Goal: Task Accomplishment & Management: Use online tool/utility

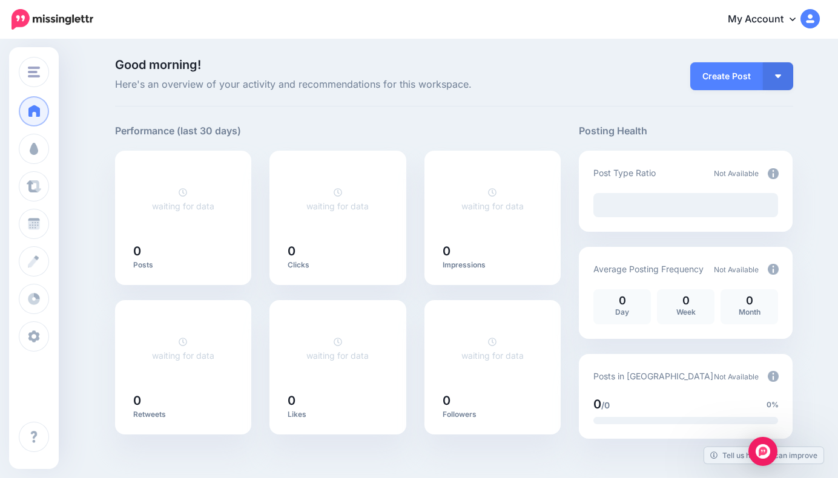
click at [782, 78] on button "button" at bounding box center [778, 76] width 30 height 28
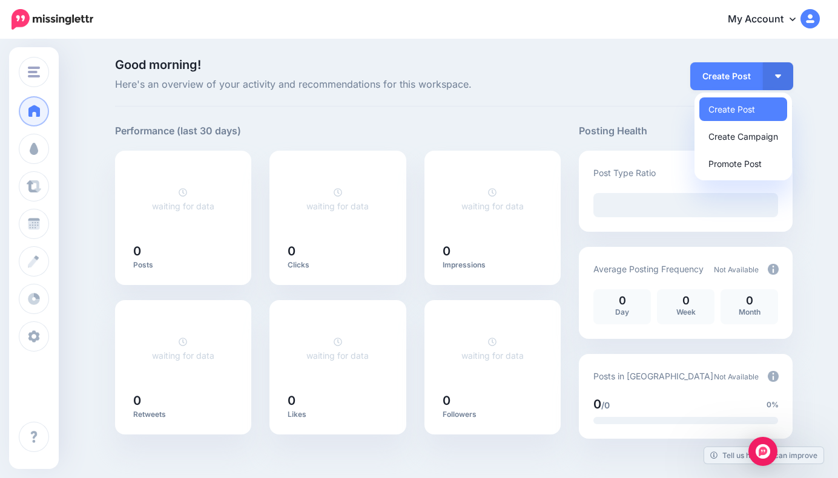
click at [793, 25] on link "My Account" at bounding box center [768, 20] width 104 height 30
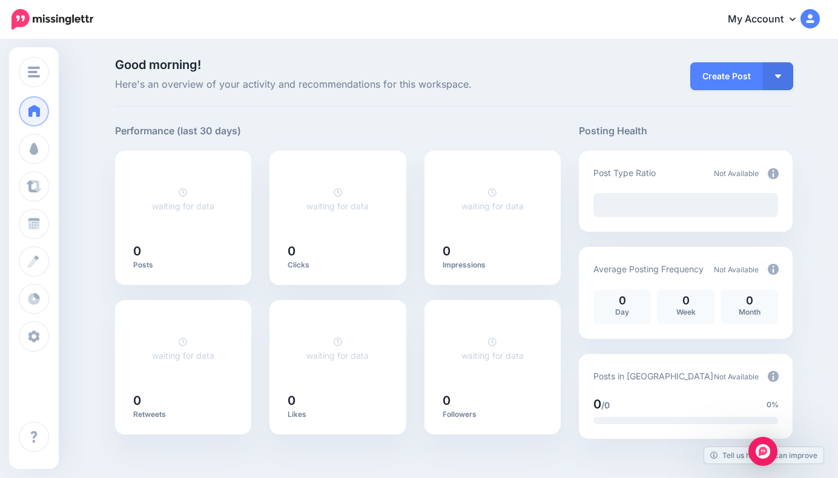
click at [785, 82] on button "button" at bounding box center [778, 76] width 30 height 28
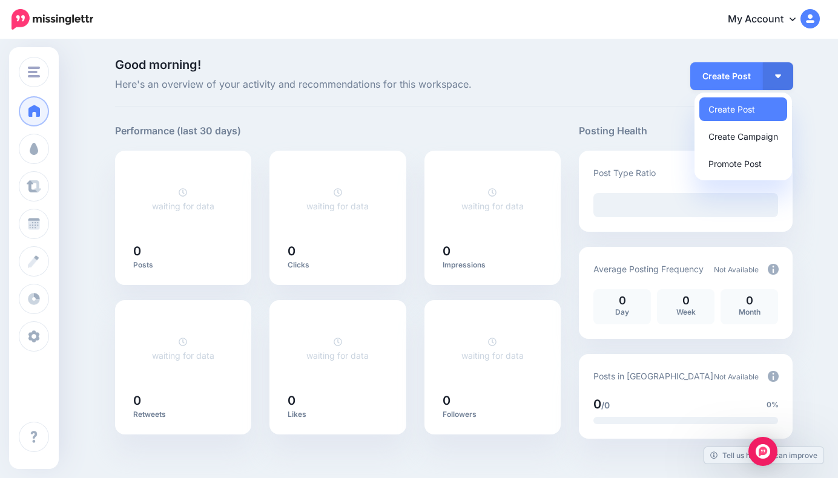
click at [786, 21] on link "My Account" at bounding box center [768, 20] width 104 height 30
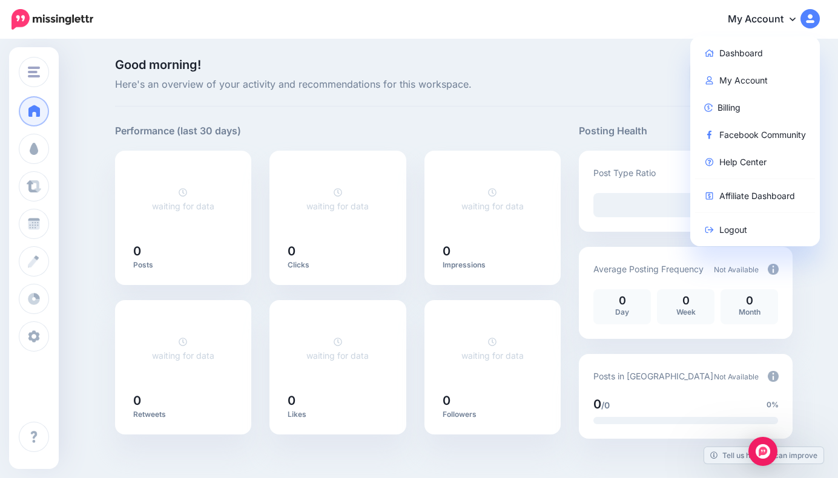
click at [429, 98] on div "Good morning! Here's an overview of your activity and recommendations for this …" at bounding box center [454, 83] width 678 height 48
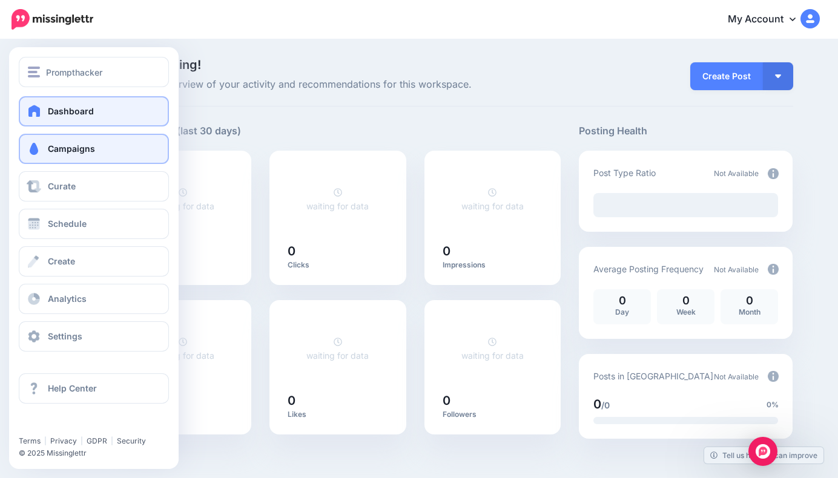
click at [44, 151] on link "Campaigns" at bounding box center [94, 149] width 150 height 30
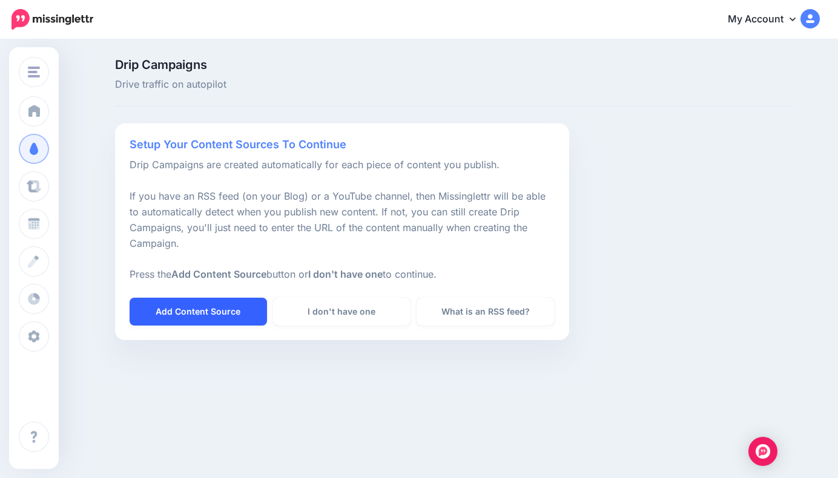
click at [207, 304] on link "Add Content Source" at bounding box center [198, 312] width 137 height 28
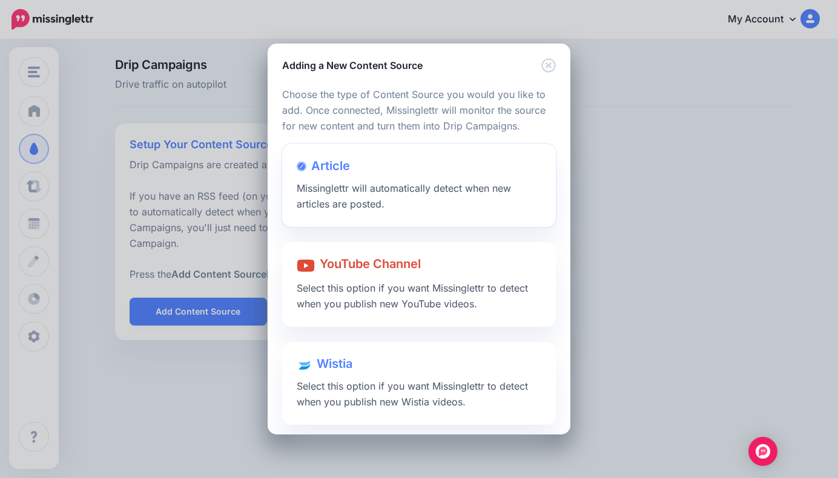
click at [376, 175] on div at bounding box center [419, 178] width 245 height 6
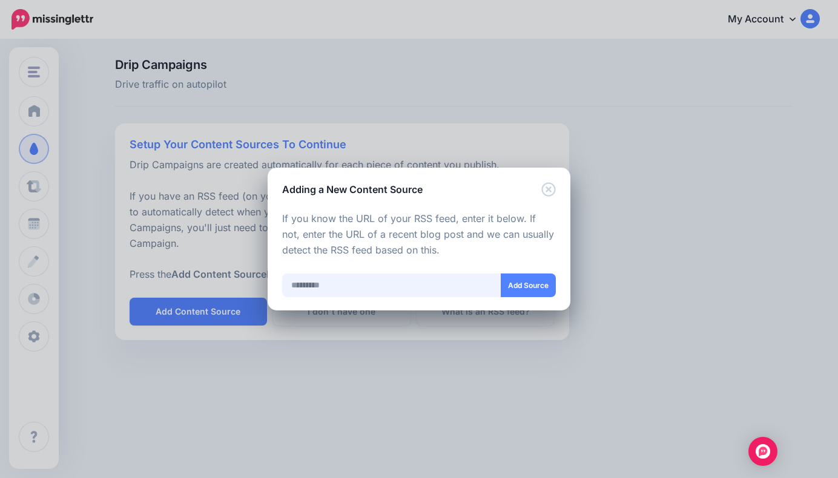
click at [371, 280] on input "text" at bounding box center [391, 286] width 219 height 24
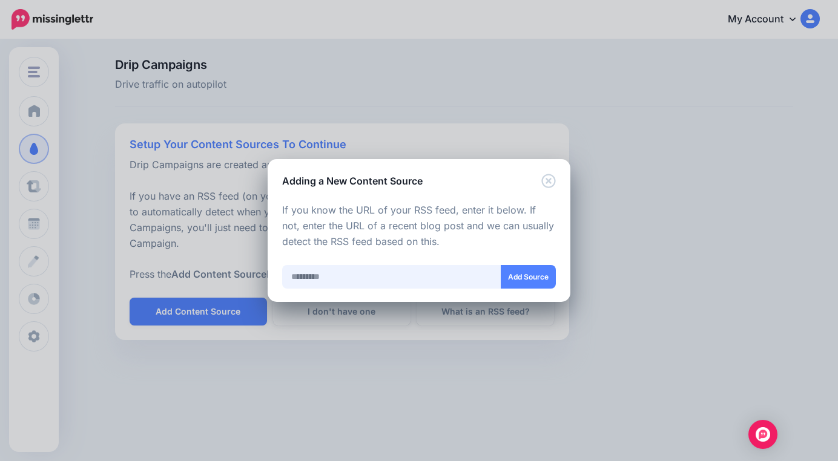
click at [315, 273] on input "text" at bounding box center [391, 277] width 219 height 24
paste input "**********"
click at [517, 278] on button "Add Source" at bounding box center [528, 277] width 55 height 24
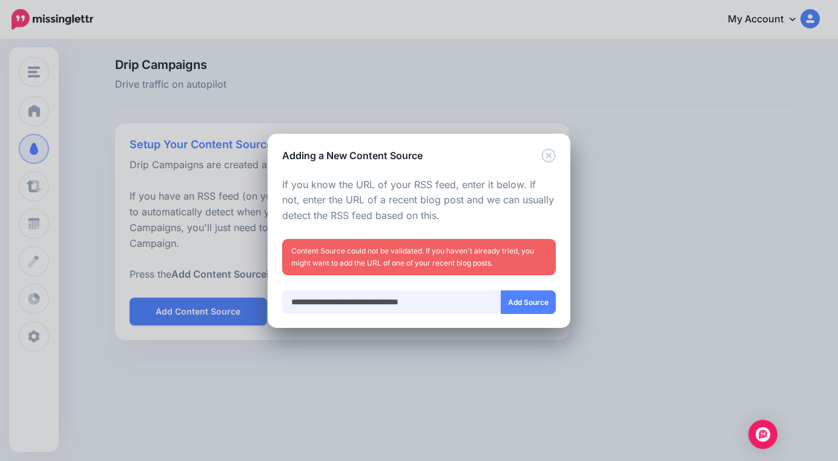
click at [467, 310] on input "**********" at bounding box center [391, 303] width 219 height 24
drag, startPoint x: 462, startPoint y: 304, endPoint x: 283, endPoint y: 299, distance: 179.2
click at [283, 299] on input "**********" at bounding box center [391, 303] width 219 height 24
paste input "**********"
click at [519, 300] on button "Add Source" at bounding box center [528, 303] width 55 height 24
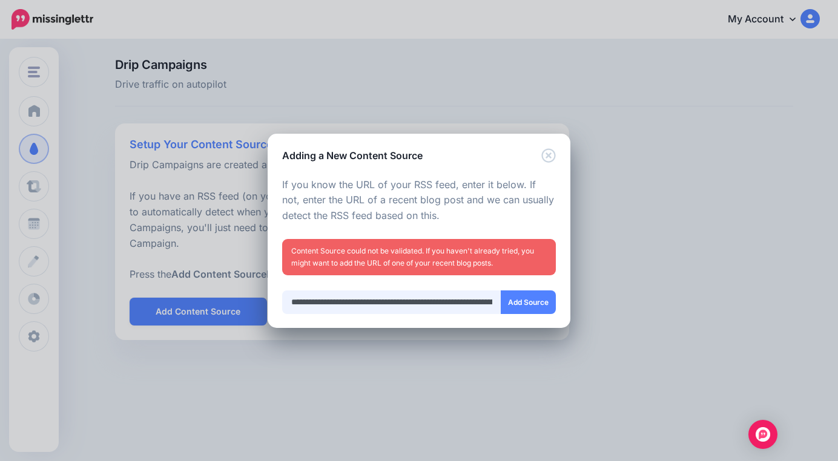
click at [335, 291] on input "**********" at bounding box center [391, 303] width 219 height 24
paste input "text"
type input "**********"
click at [527, 308] on button "Add Source" at bounding box center [528, 303] width 55 height 24
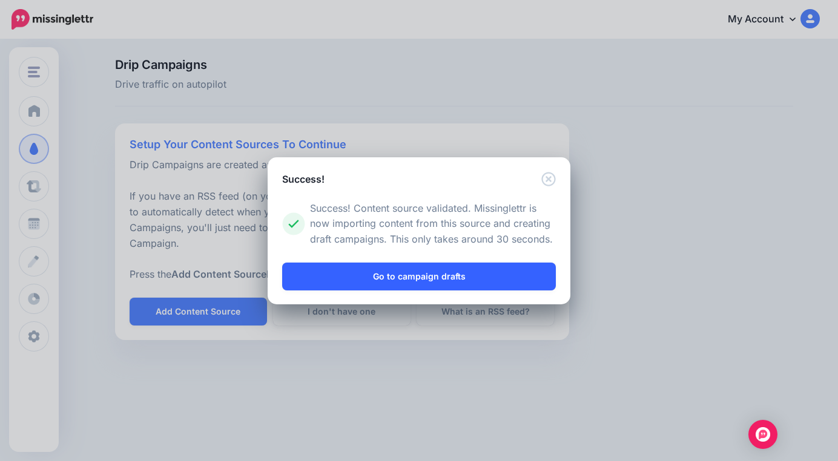
click at [440, 276] on link "Go to campaign drafts" at bounding box center [419, 277] width 274 height 28
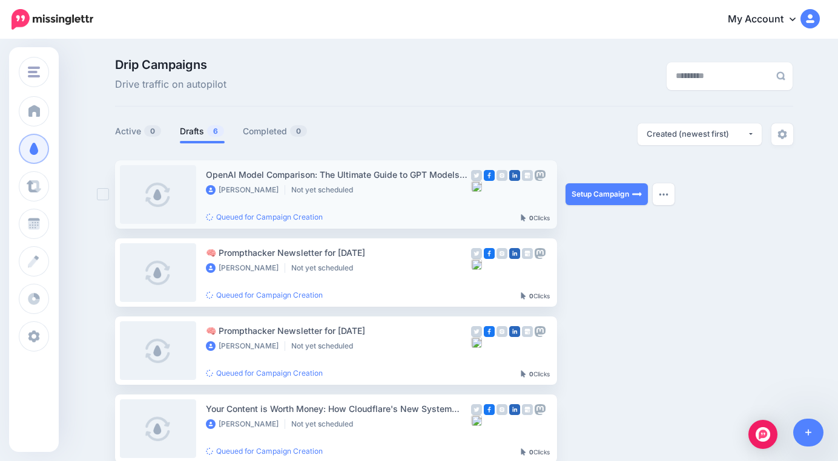
click at [164, 203] on link at bounding box center [158, 194] width 76 height 59
click at [327, 84] on div "Drip Campaigns Drive traffic on autopilot" at bounding box center [338, 76] width 464 height 34
click at [347, 81] on div "Drip Campaigns Drive traffic on autopilot" at bounding box center [338, 76] width 464 height 34
click at [391, 112] on div "Drip Campaigns Drive traffic on autopilot Active 0 6 0" at bounding box center [454, 405] width 696 height 693
click at [476, 35] on nav "My Account Dashboard My Account Billing Facebook Community Help Center" at bounding box center [419, 19] width 820 height 39
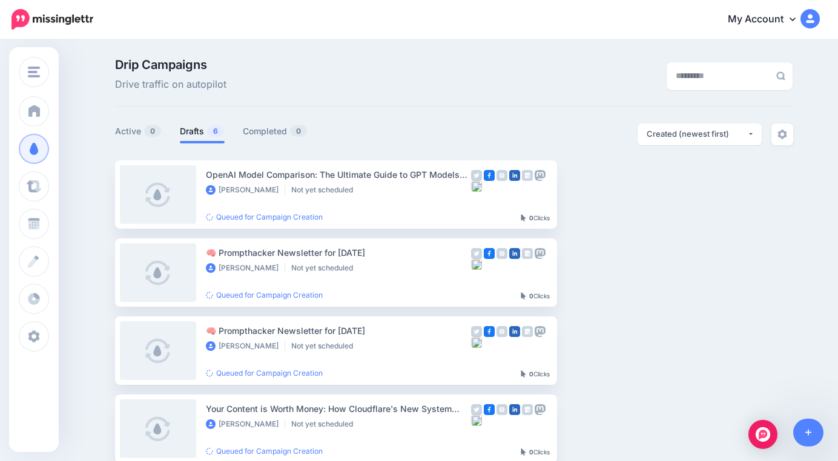
click at [334, 77] on div "Drip Campaigns Drive traffic on autopilot" at bounding box center [338, 76] width 464 height 34
click at [405, 76] on div "Drip Campaigns Drive traffic on autopilot" at bounding box center [338, 76] width 464 height 34
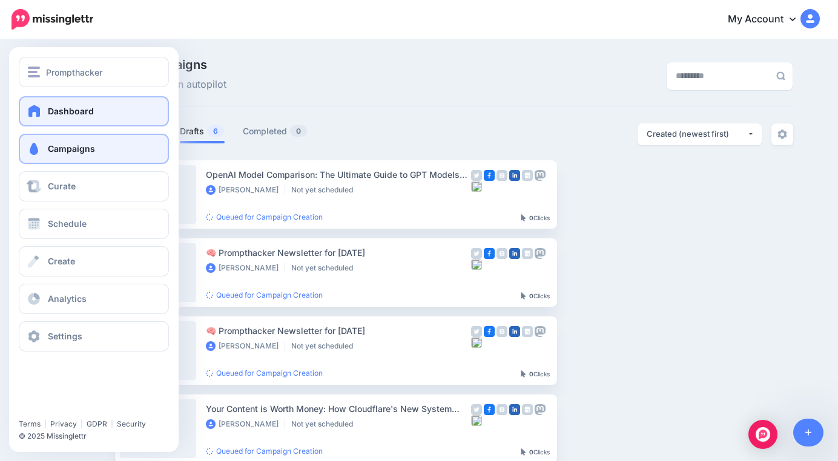
click at [51, 99] on link "Dashboard" at bounding box center [94, 111] width 150 height 30
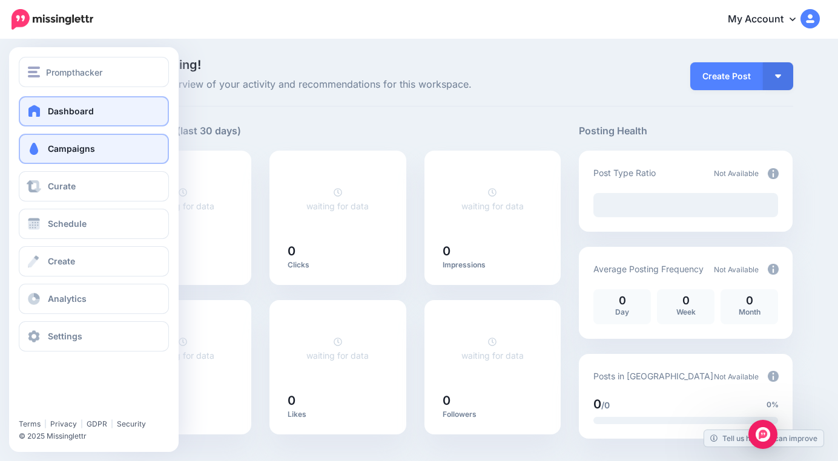
click at [41, 140] on link "Campaigns" at bounding box center [94, 149] width 150 height 30
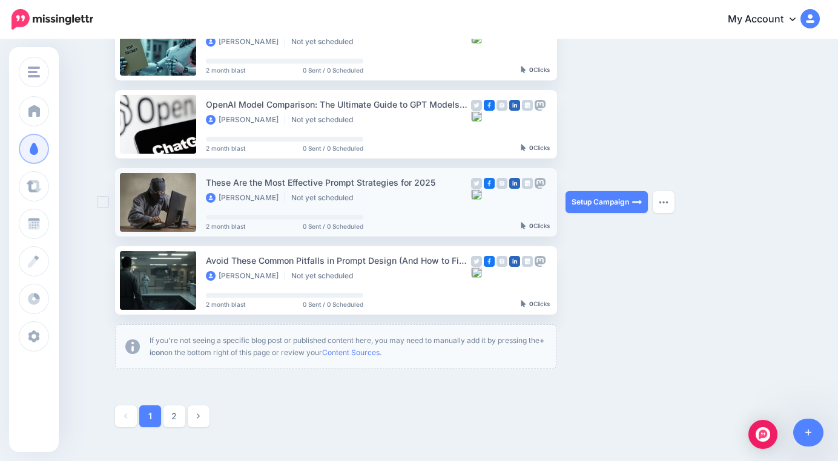
scroll to position [624, 0]
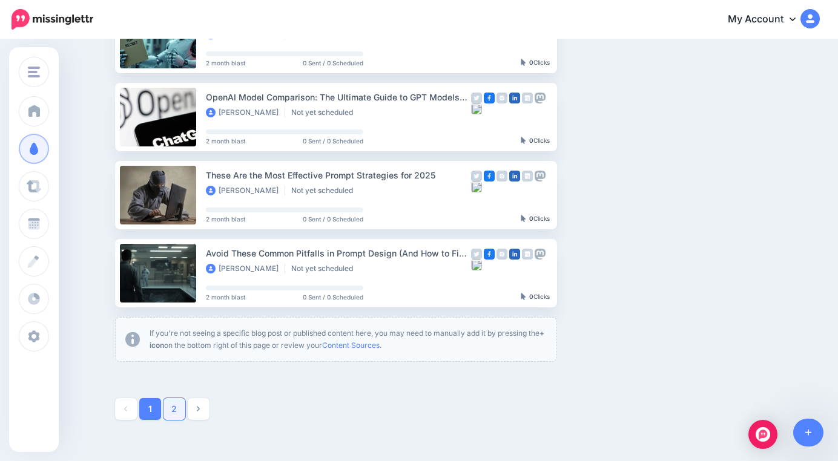
click at [168, 406] on link "2" at bounding box center [174, 409] width 22 height 22
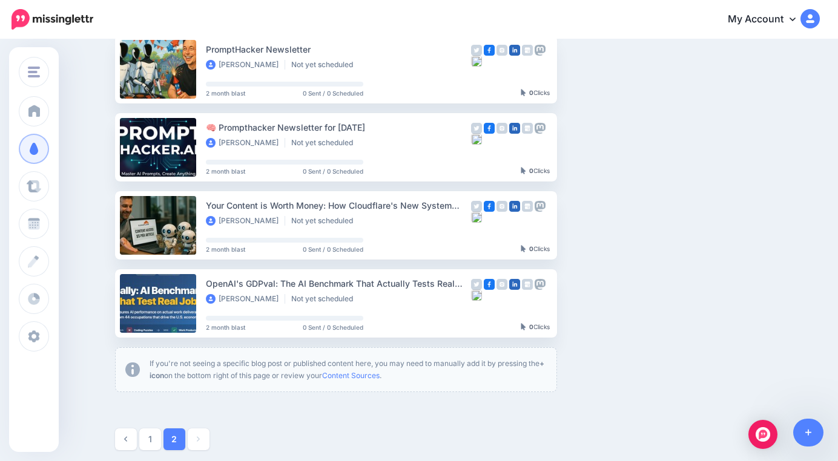
scroll to position [361, 0]
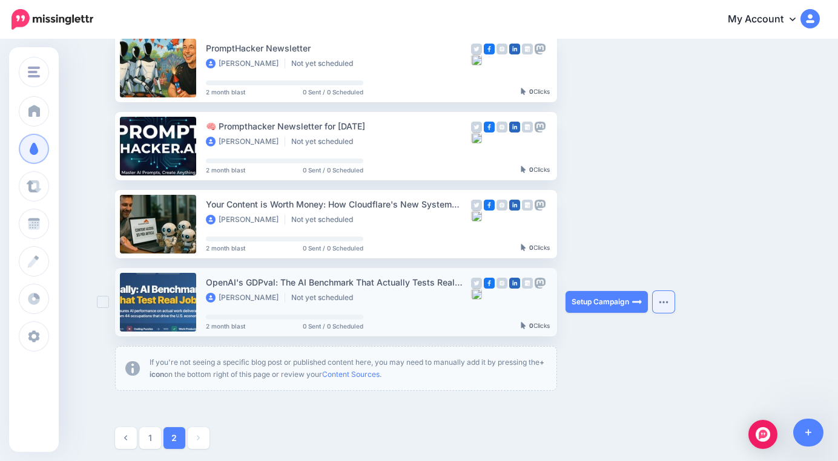
click at [665, 303] on img "button" at bounding box center [664, 302] width 10 height 4
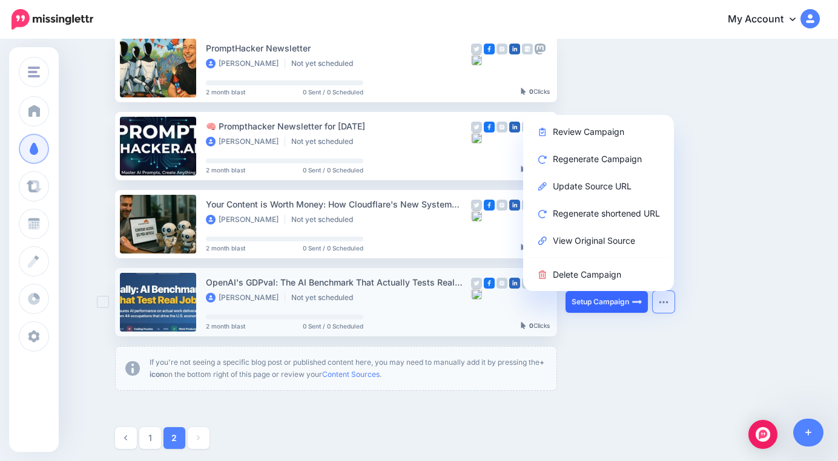
click at [613, 297] on link "Setup Campaign" at bounding box center [606, 302] width 82 height 22
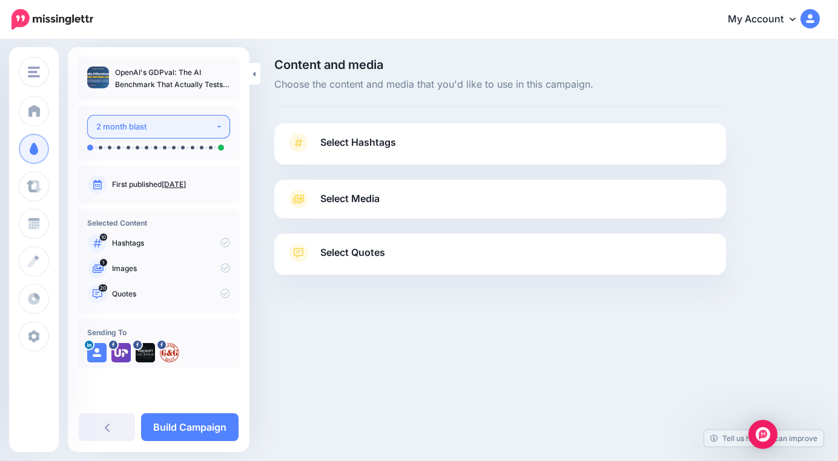
click at [188, 125] on div "2 month blast" at bounding box center [155, 127] width 119 height 14
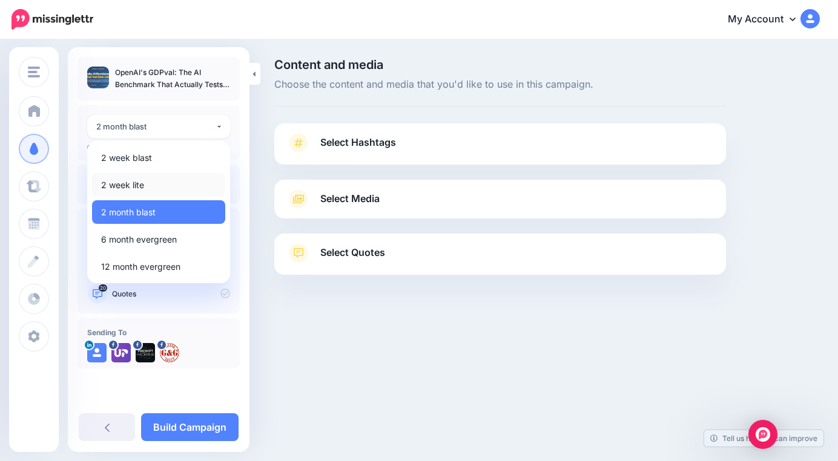
click at [153, 180] on link "2 week lite" at bounding box center [158, 185] width 133 height 24
select select "******"
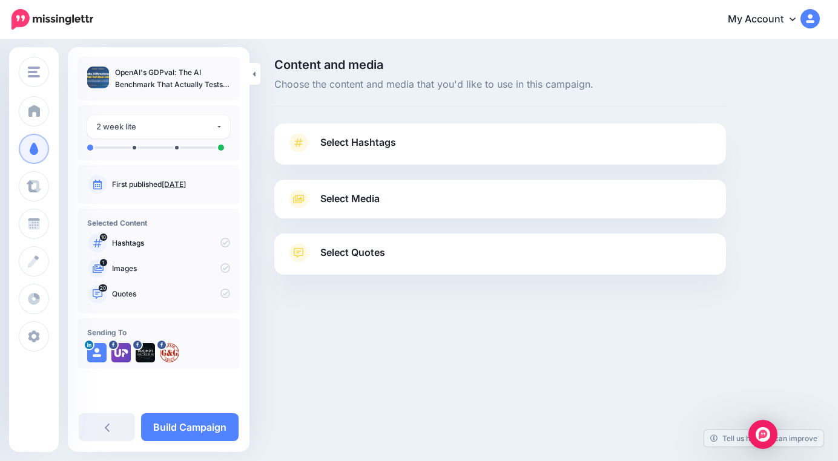
click at [384, 149] on span "Select Hashtags" at bounding box center [358, 142] width 76 height 16
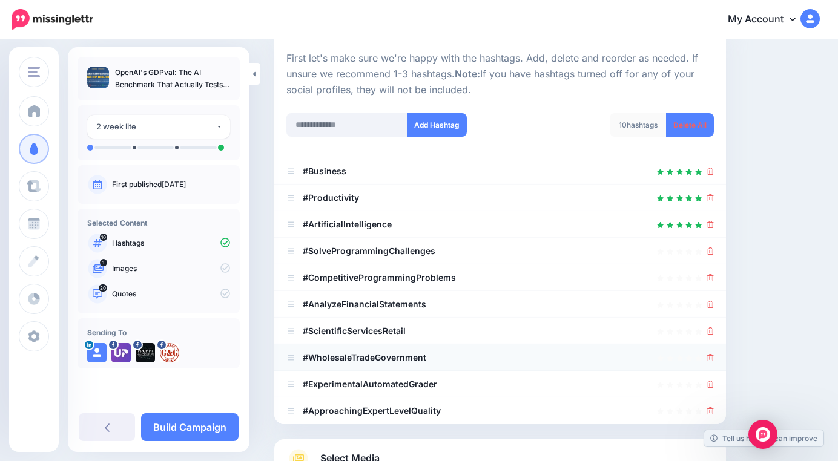
scroll to position [109, 0]
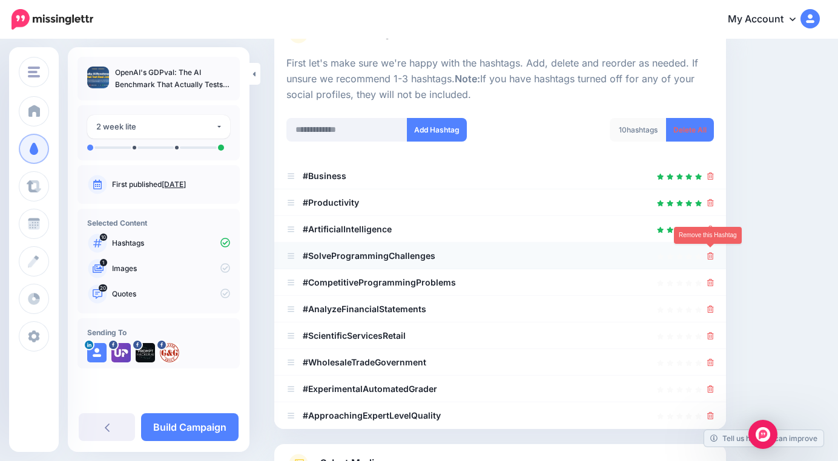
click at [709, 252] on icon at bounding box center [710, 255] width 7 height 7
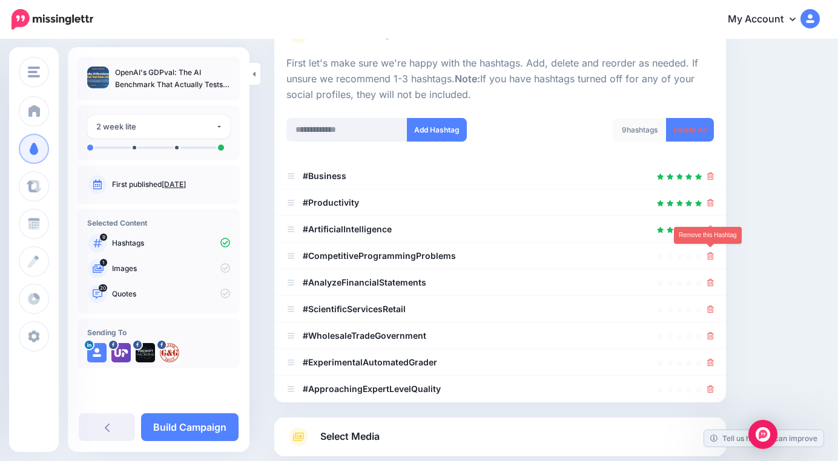
click at [709, 252] on icon at bounding box center [710, 255] width 7 height 7
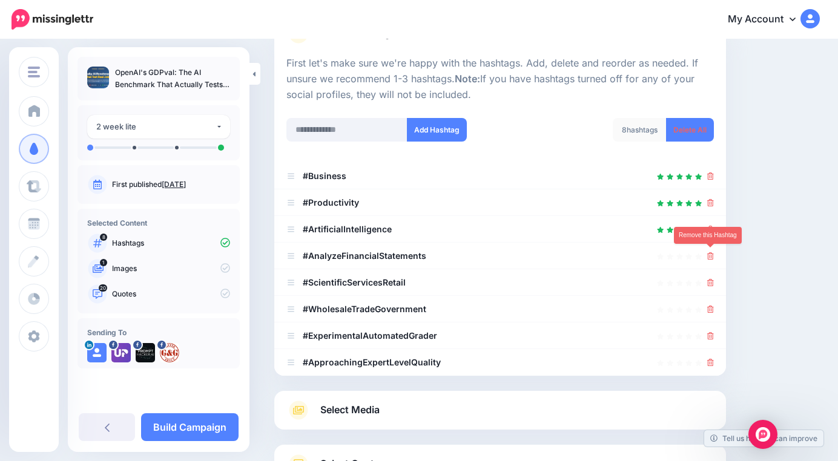
click at [709, 252] on icon at bounding box center [710, 255] width 7 height 7
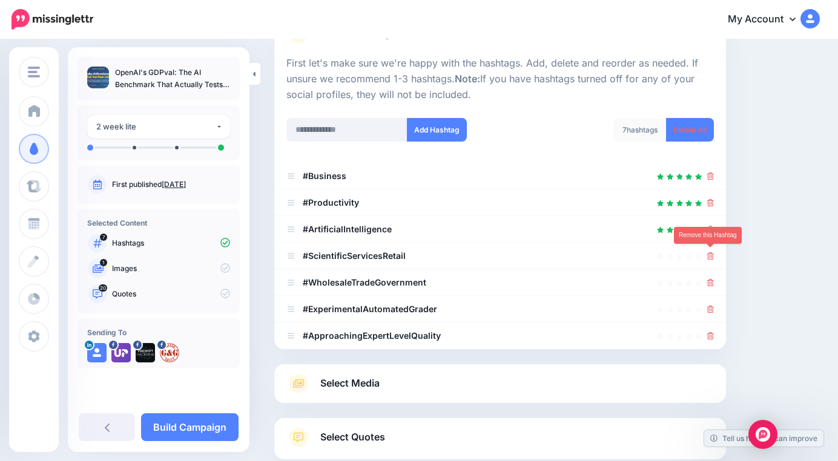
click at [709, 252] on icon at bounding box center [710, 255] width 7 height 7
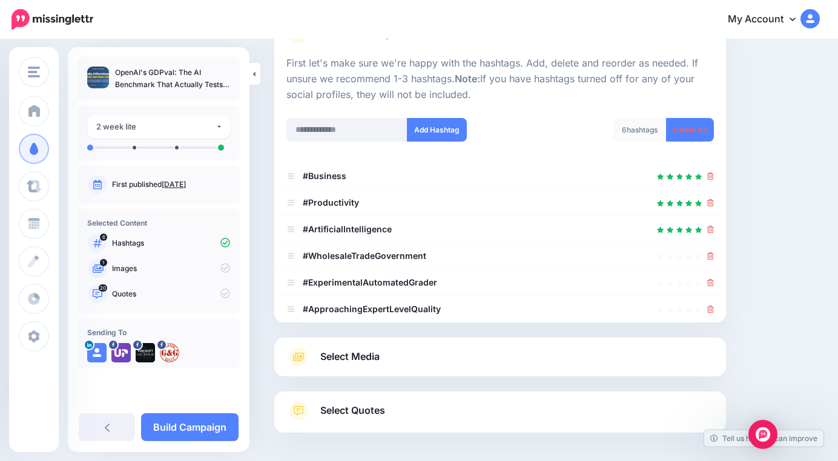
click at [709, 252] on icon at bounding box center [710, 255] width 7 height 7
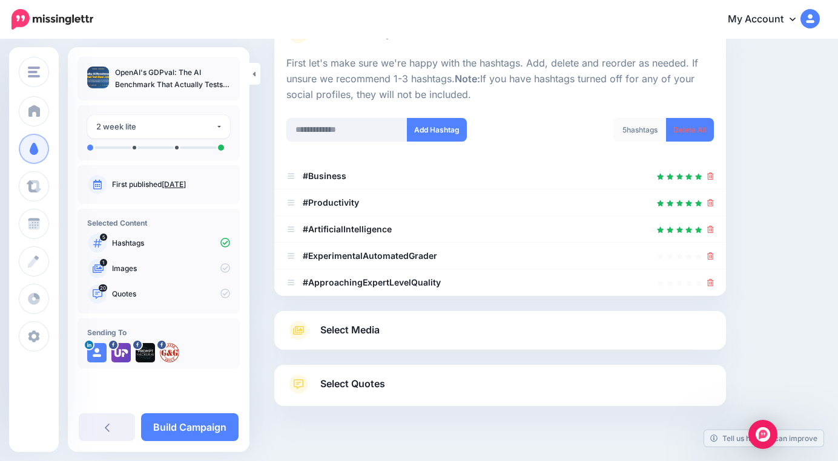
click at [709, 252] on icon at bounding box center [710, 255] width 7 height 7
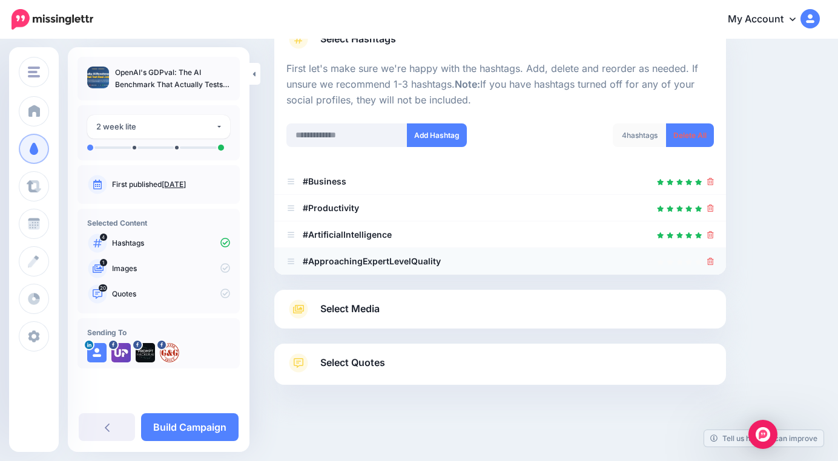
click at [709, 254] on div at bounding box center [710, 261] width 7 height 15
click at [709, 258] on icon at bounding box center [710, 261] width 7 height 7
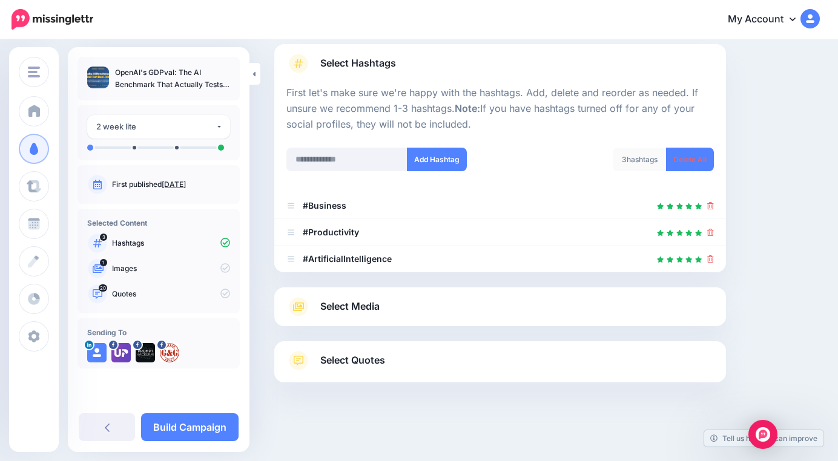
scroll to position [77, 0]
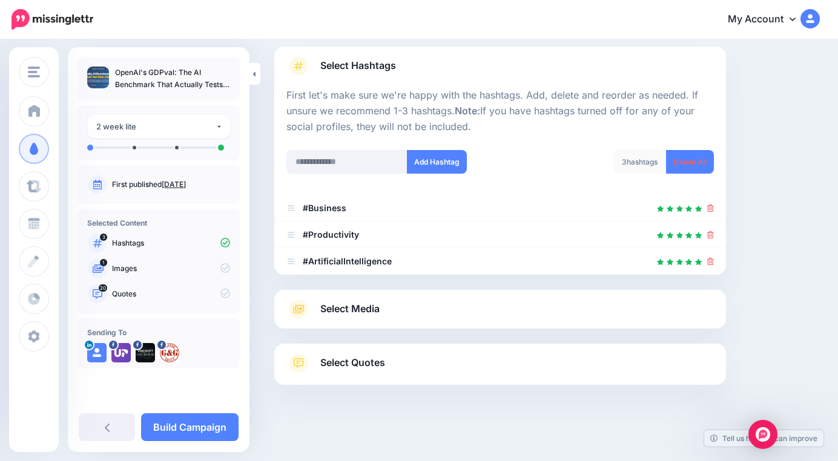
click at [631, 300] on link "Select Media" at bounding box center [499, 309] width 427 height 19
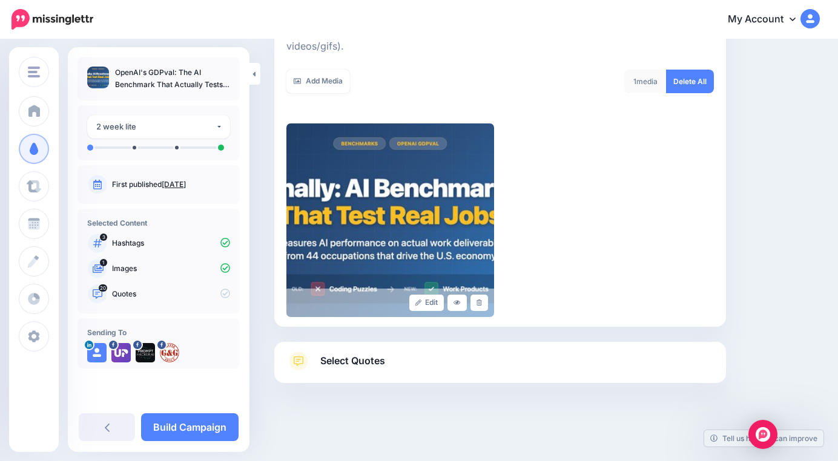
scroll to position [206, 0]
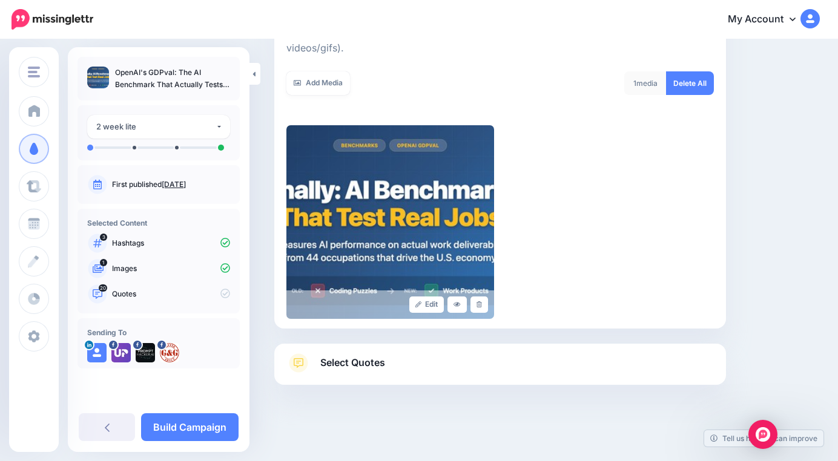
click at [538, 363] on link "Select Quotes" at bounding box center [499, 369] width 427 height 31
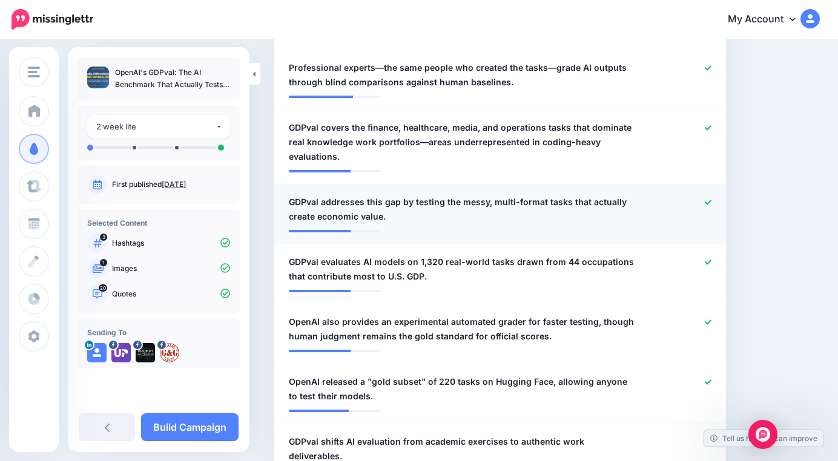
scroll to position [597, 0]
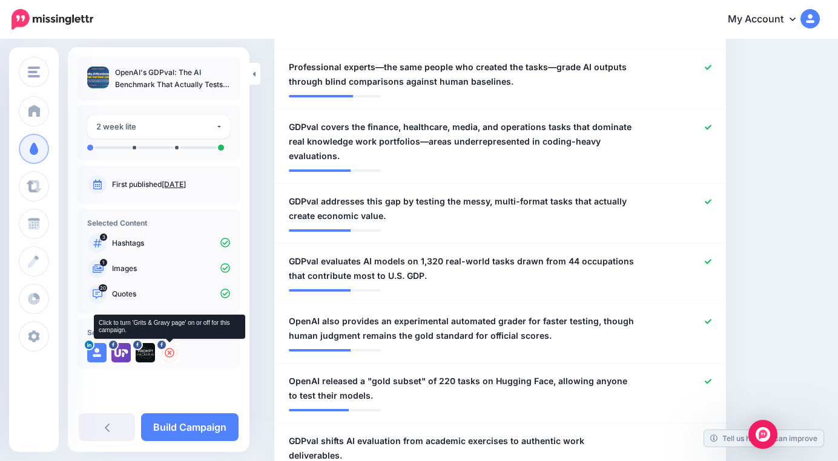
click at [169, 353] on icon at bounding box center [170, 353] width 10 height 10
click at [122, 354] on icon at bounding box center [121, 353] width 10 height 10
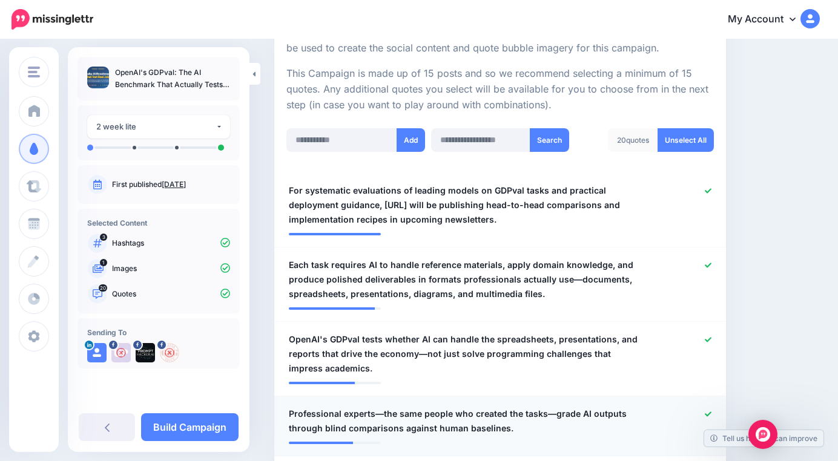
scroll to position [252, 0]
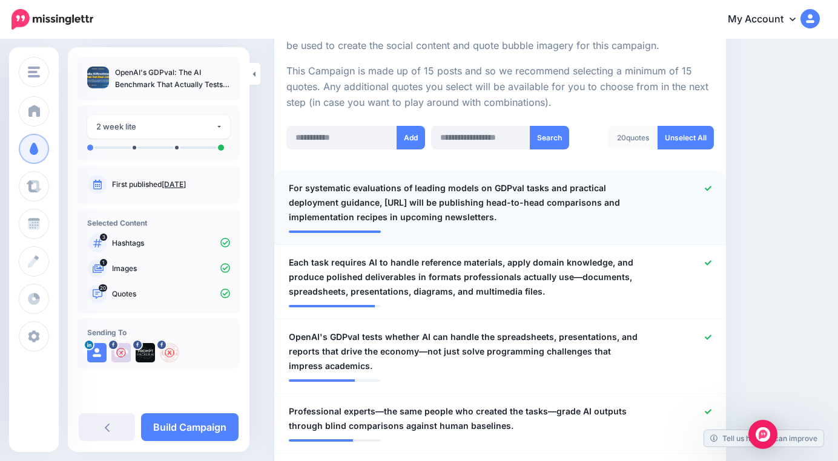
click at [706, 186] on icon at bounding box center [708, 188] width 7 height 5
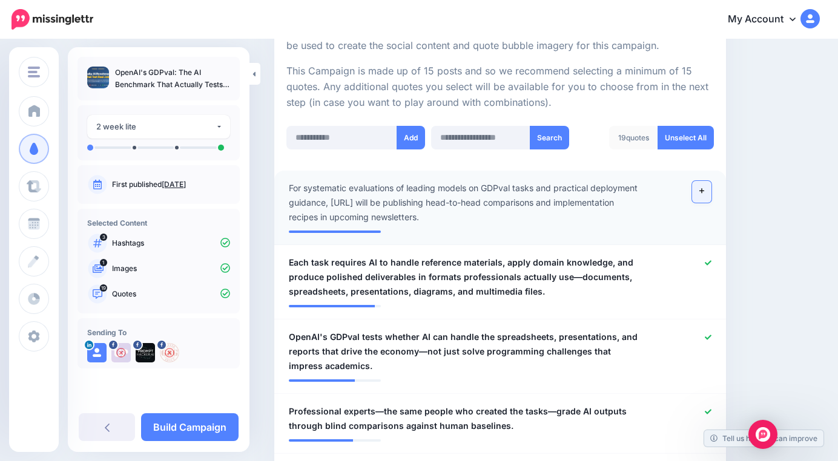
click at [702, 193] on link at bounding box center [701, 192] width 19 height 22
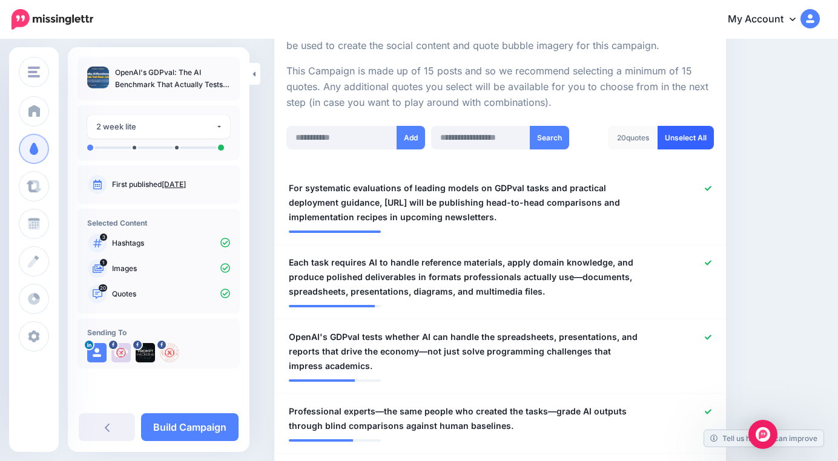
click at [690, 133] on link "Unselect All" at bounding box center [685, 138] width 56 height 24
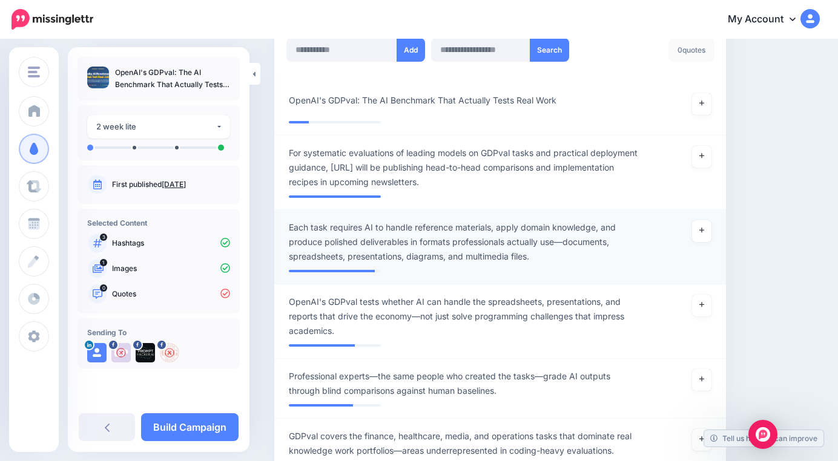
scroll to position [370, 0]
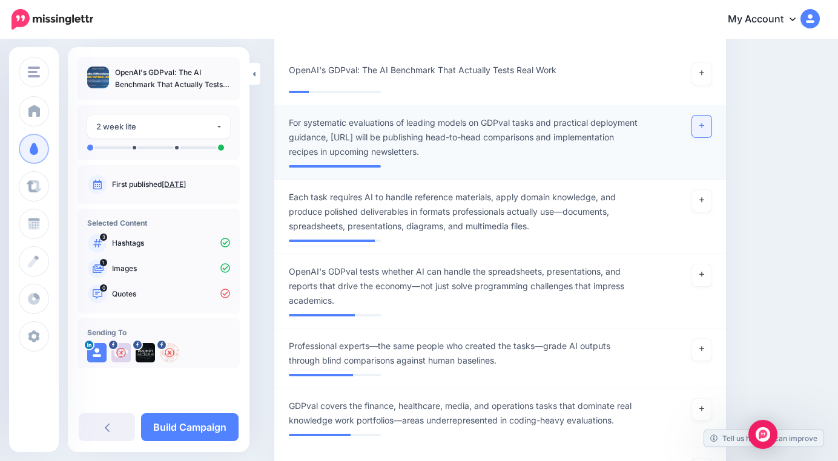
click at [701, 126] on link at bounding box center [701, 127] width 19 height 22
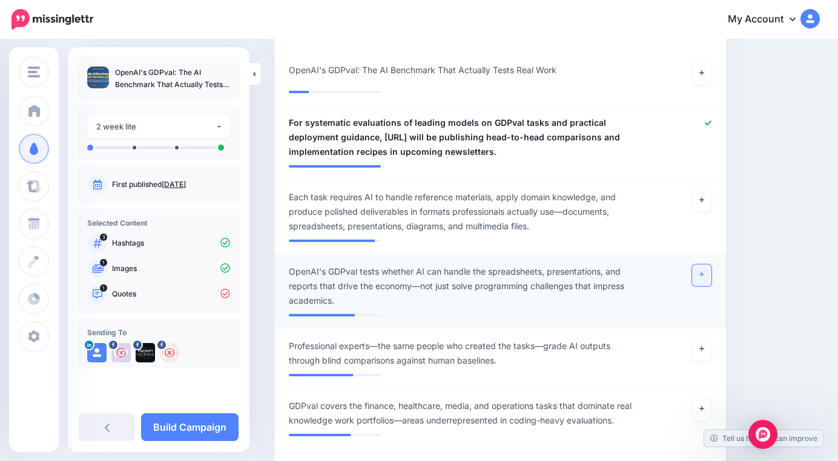
click at [705, 272] on link at bounding box center [701, 276] width 19 height 22
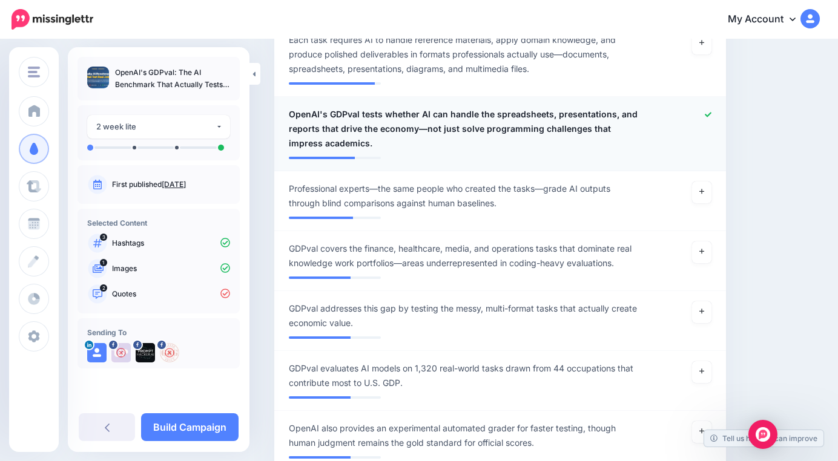
scroll to position [532, 0]
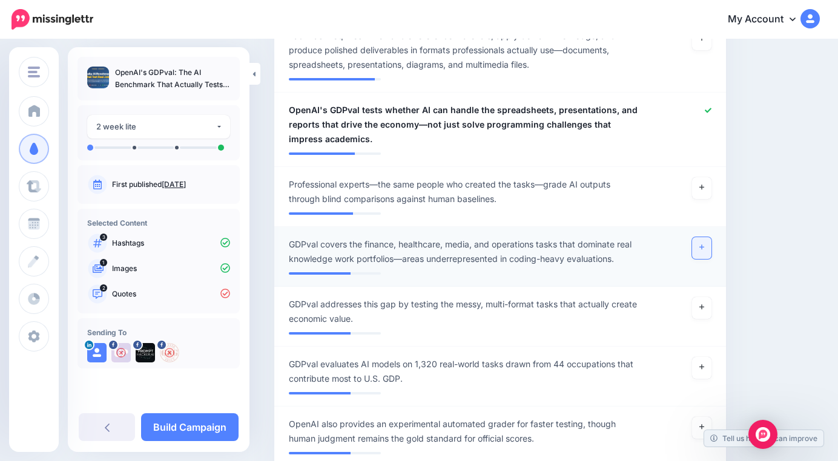
click at [701, 248] on link at bounding box center [701, 248] width 19 height 22
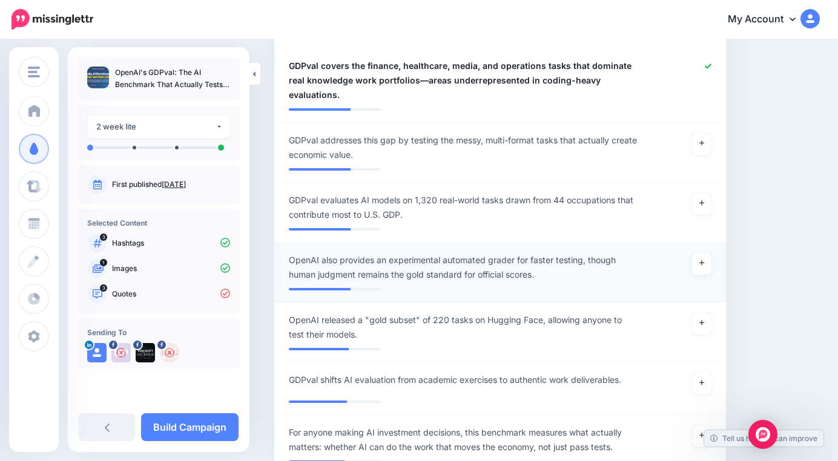
scroll to position [710, 0]
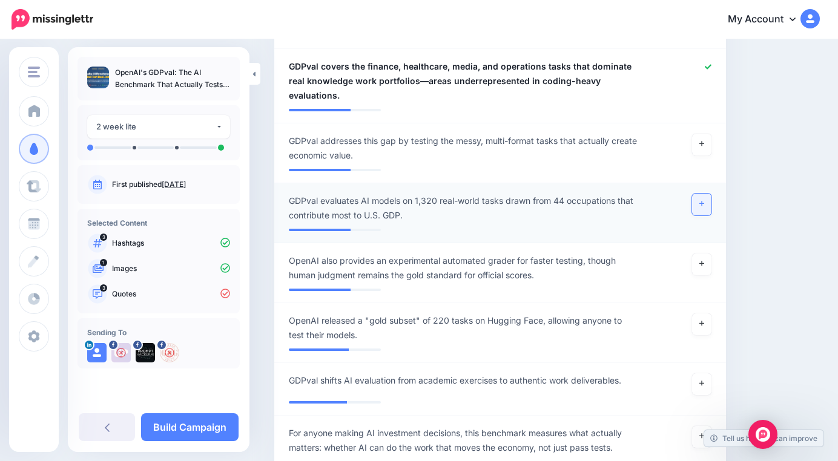
click at [699, 205] on link at bounding box center [701, 205] width 19 height 22
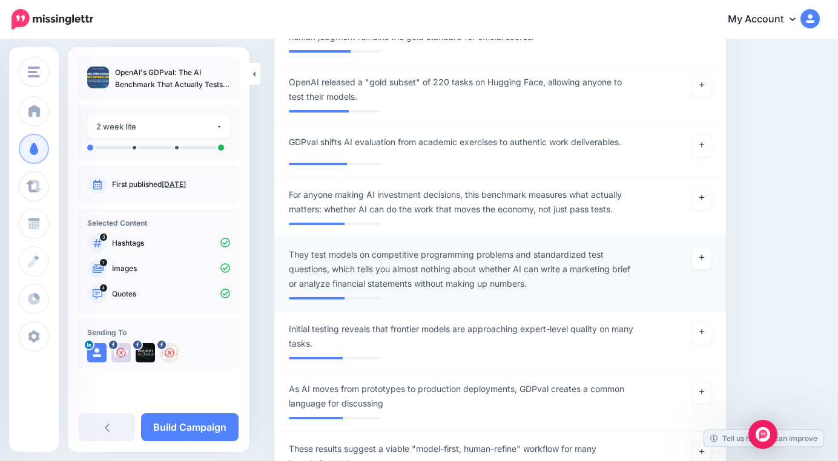
scroll to position [957, 0]
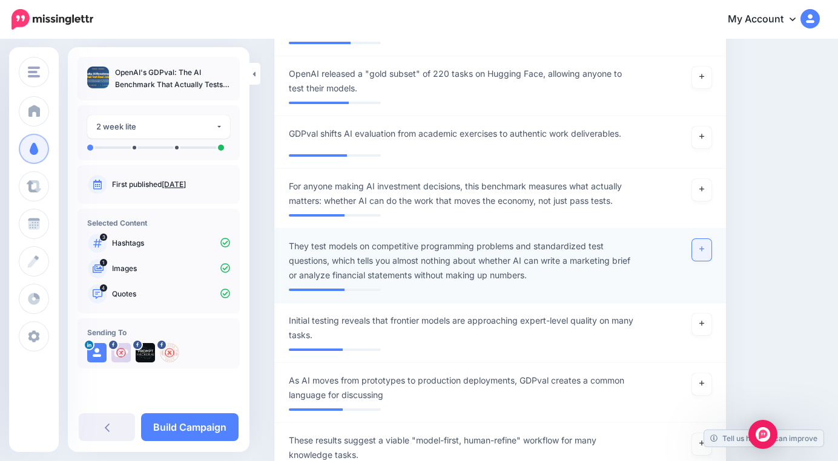
click at [701, 248] on icon at bounding box center [701, 249] width 5 height 7
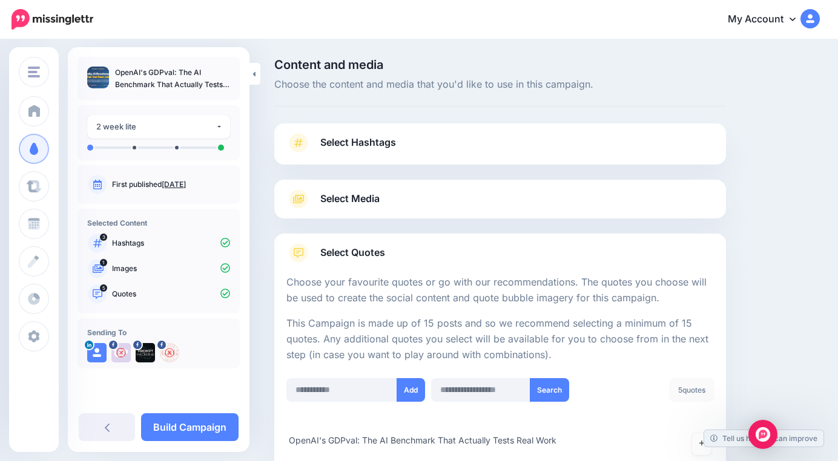
scroll to position [0, 0]
click at [328, 199] on span "Select Media" at bounding box center [349, 199] width 59 height 16
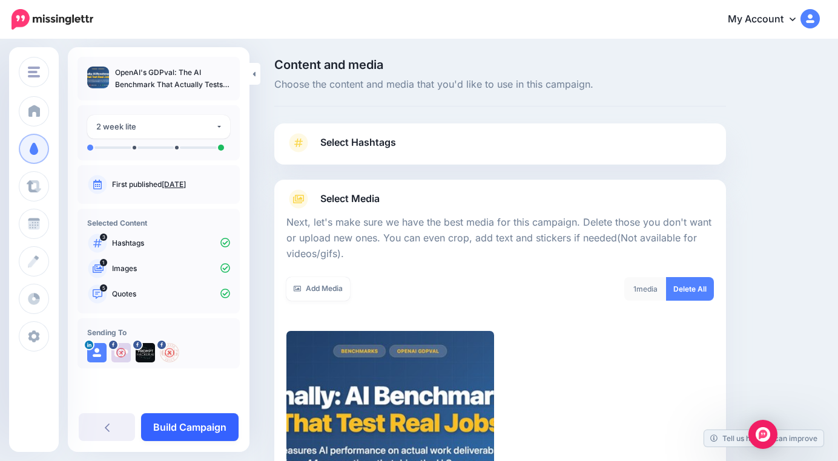
click at [194, 422] on link "Build Campaign" at bounding box center [189, 427] width 97 height 28
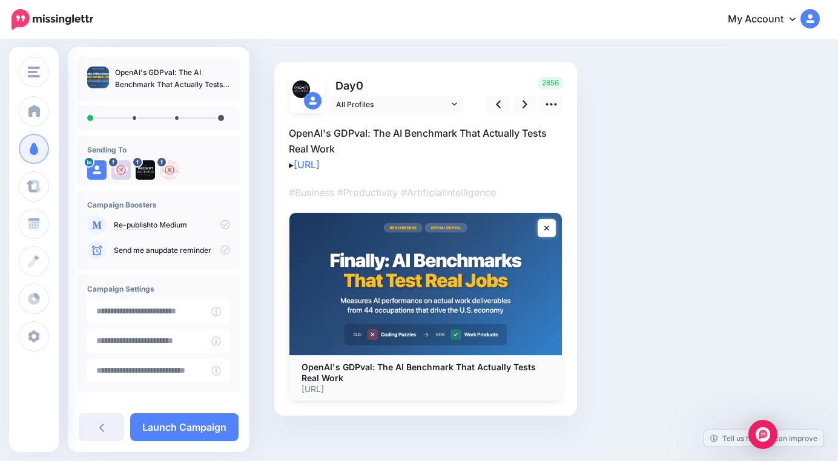
scroll to position [59, 0]
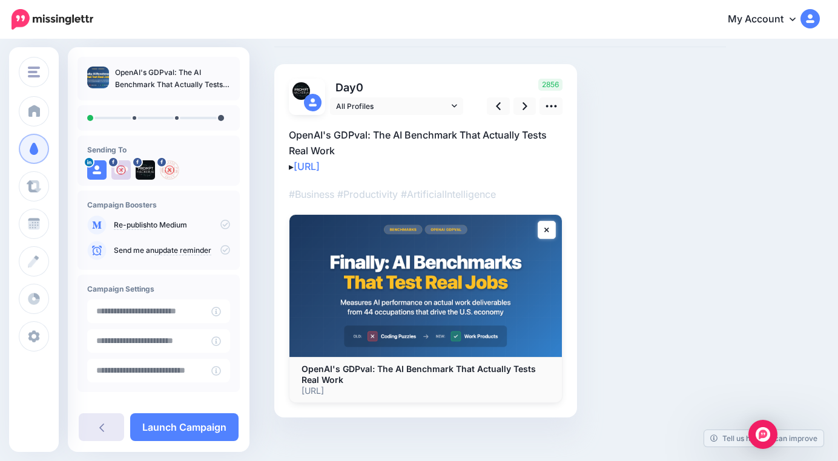
click at [96, 418] on link at bounding box center [101, 427] width 45 height 28
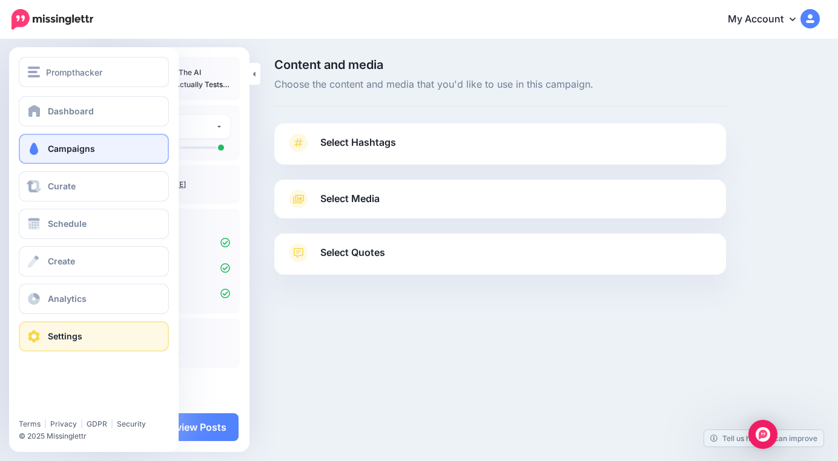
click at [45, 341] on link "Settings" at bounding box center [94, 336] width 150 height 30
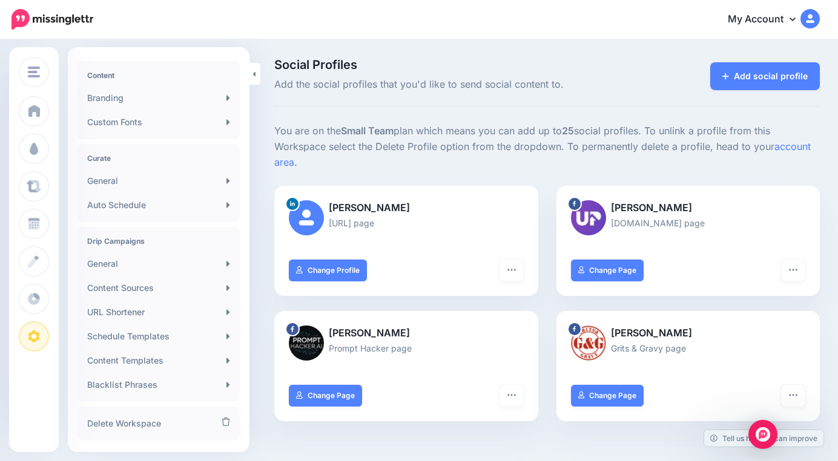
scroll to position [178, 0]
click at [179, 308] on link "URL Shortener" at bounding box center [158, 310] width 153 height 24
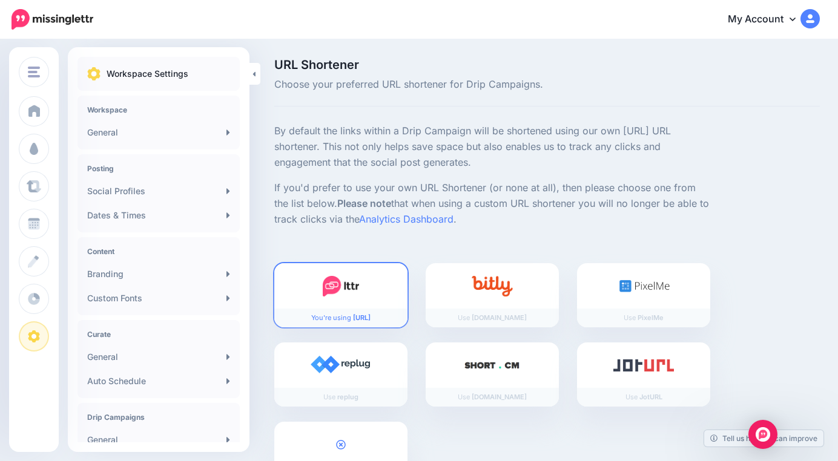
click at [125, 311] on div "Content Branding Custom Fonts" at bounding box center [158, 276] width 162 height 78
click at [642, 282] on img at bounding box center [643, 286] width 54 height 21
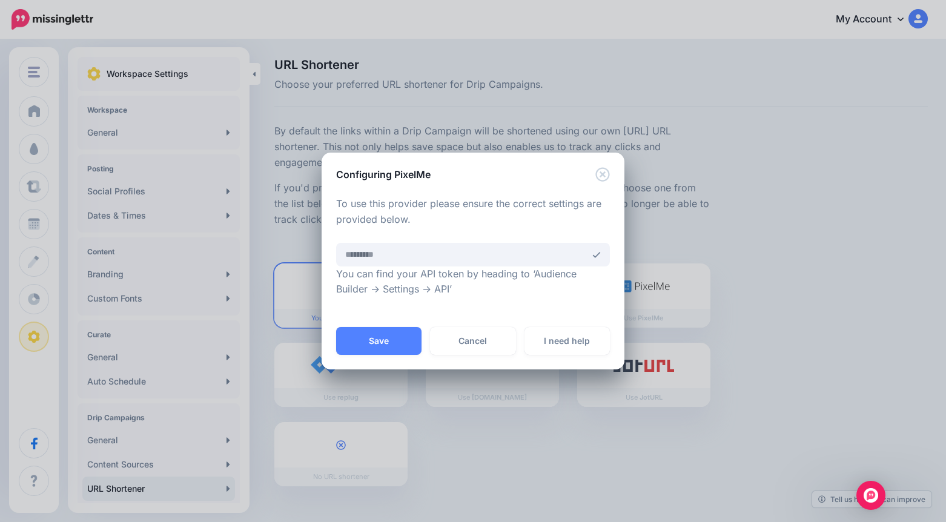
click at [602, 178] on icon "Close" at bounding box center [602, 174] width 15 height 15
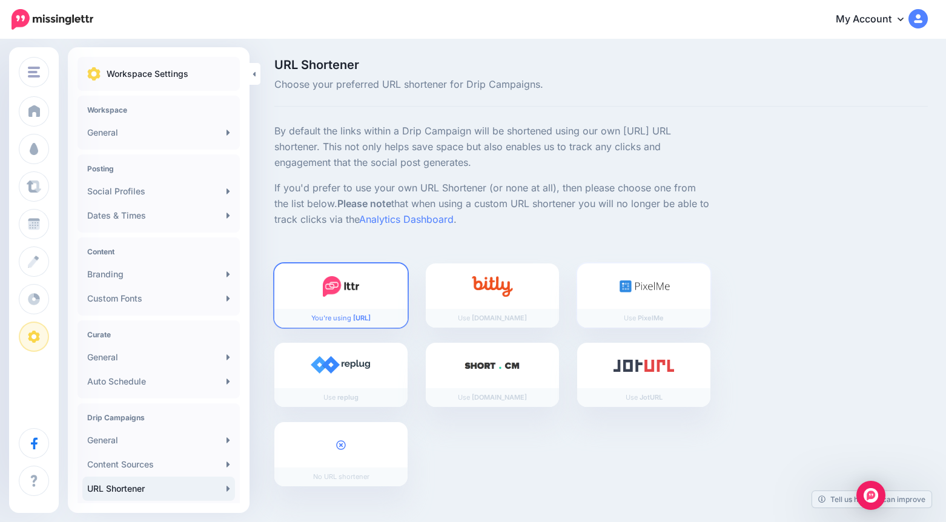
click at [628, 271] on div at bounding box center [643, 285] width 133 height 45
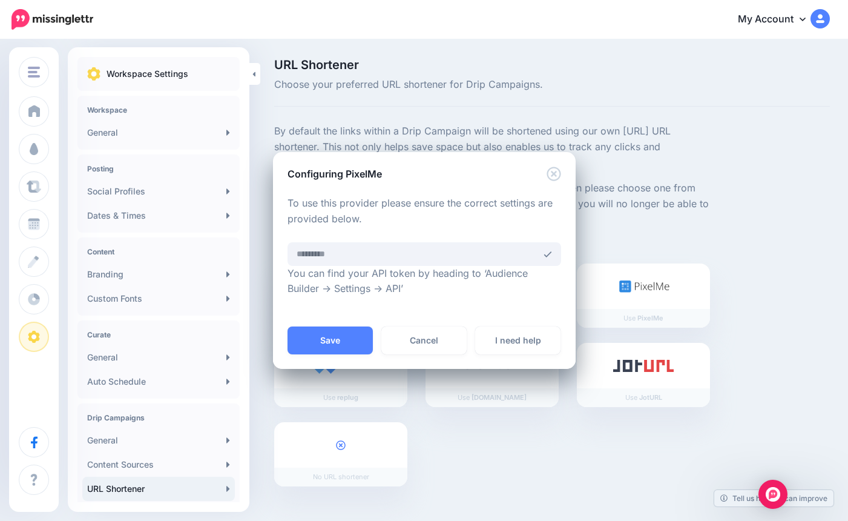
click at [256, 38] on div "Configuring PixelMe Loading. One moment please... To use this provider please e…" at bounding box center [424, 260] width 848 height 521
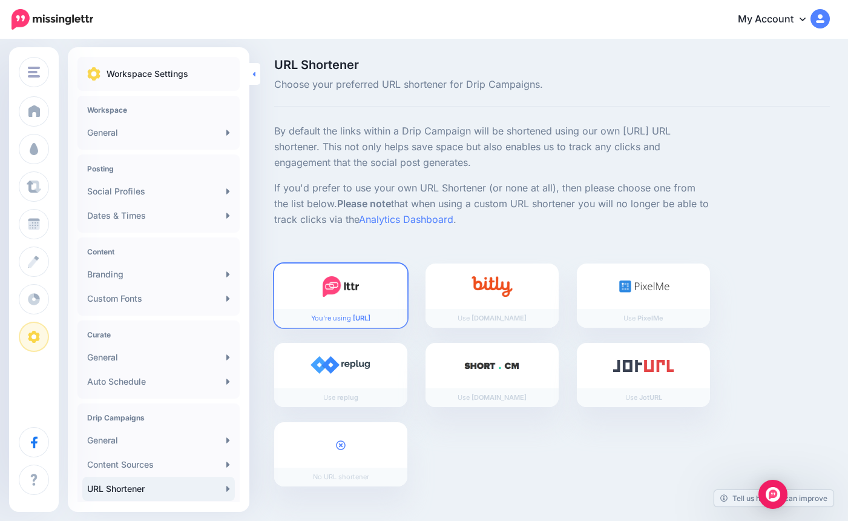
click at [255, 70] on link at bounding box center [254, 74] width 11 height 22
